Goal: Communication & Community: Answer question/provide support

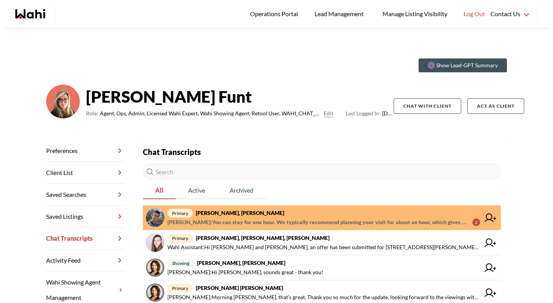
click at [257, 215] on strong "[PERSON_NAME], [PERSON_NAME]" at bounding box center [240, 212] width 88 height 7
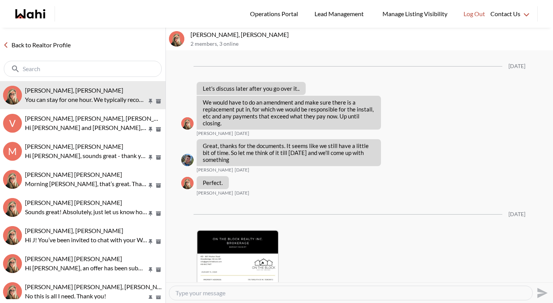
scroll to position [1515, 0]
